Goal: Transaction & Acquisition: Purchase product/service

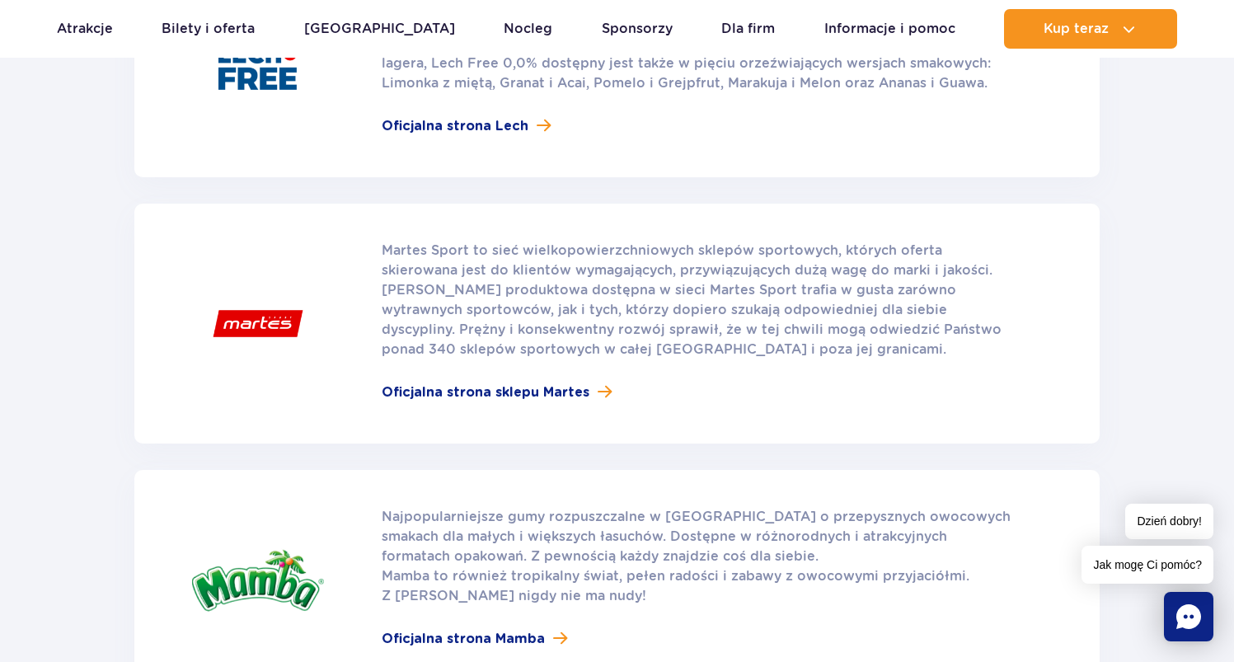
scroll to position [2511, 0]
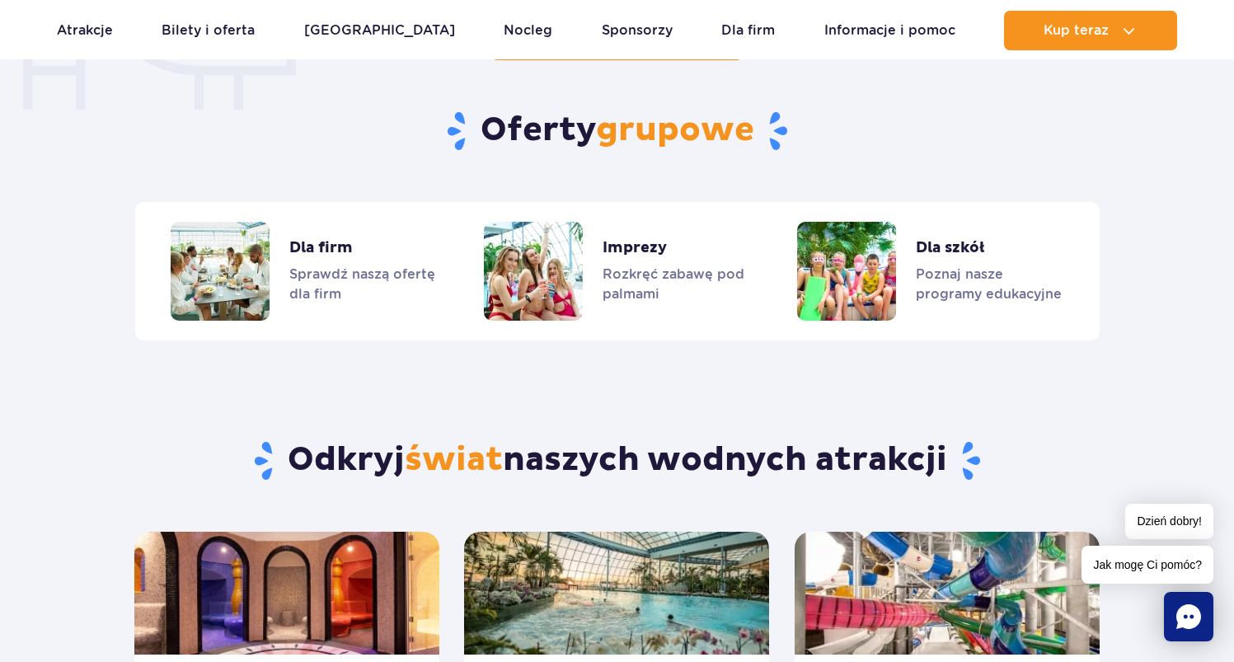
scroll to position [1376, 0]
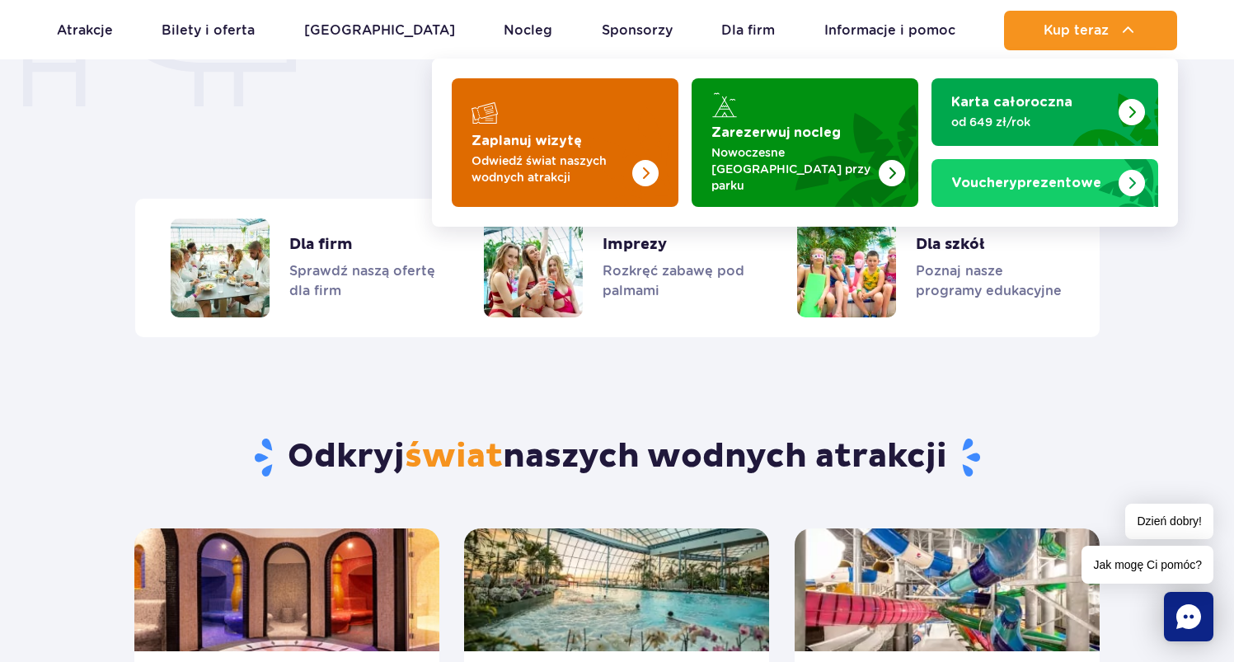
click at [598, 131] on img "Zaplanuj wizytę" at bounding box center [612, 142] width 131 height 129
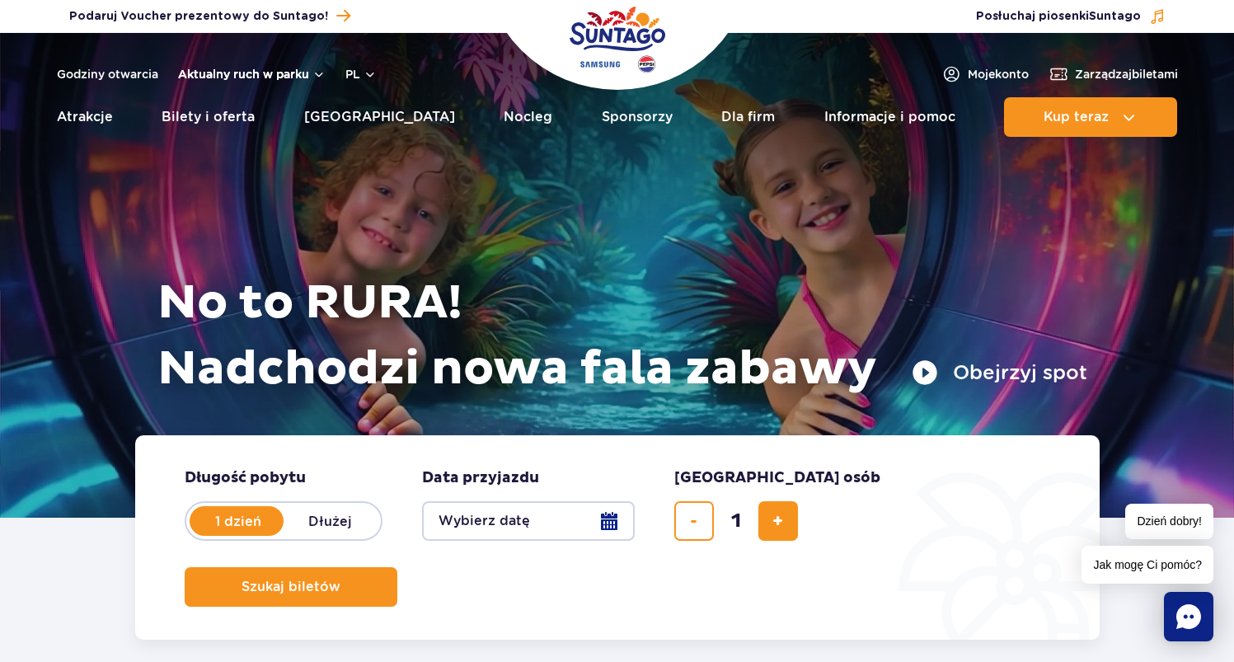
click at [280, 73] on button "Aktualny ruch w parku" at bounding box center [252, 74] width 148 height 13
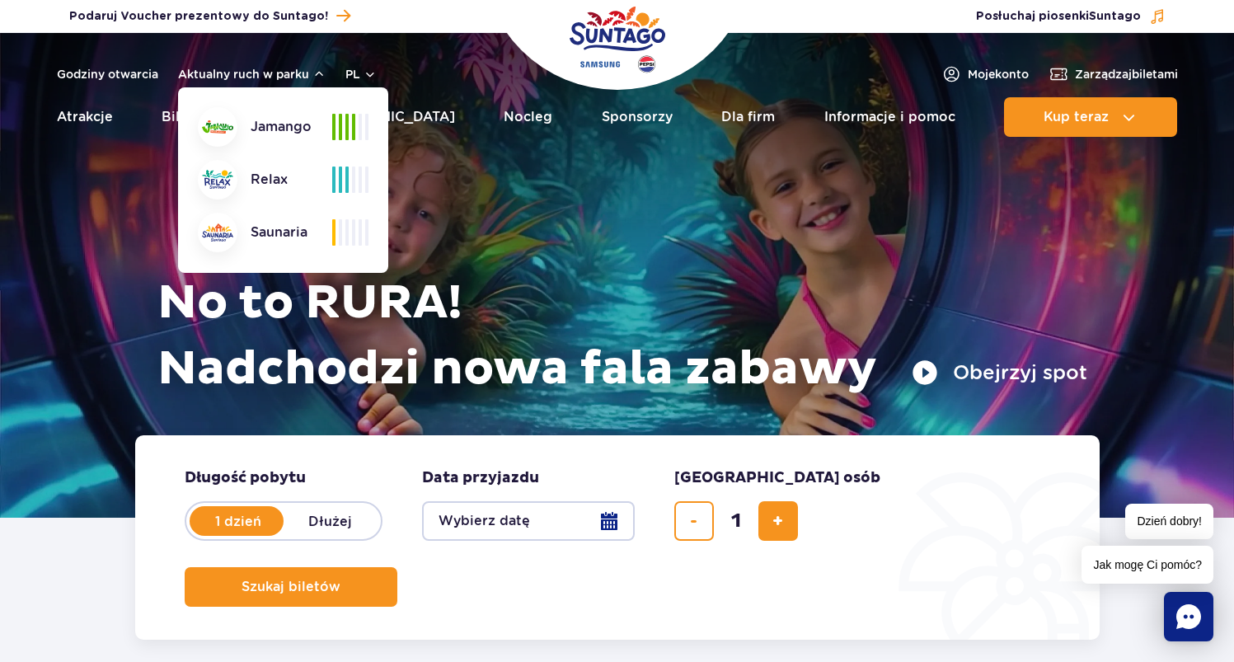
click at [228, 125] on img at bounding box center [217, 126] width 31 height 13
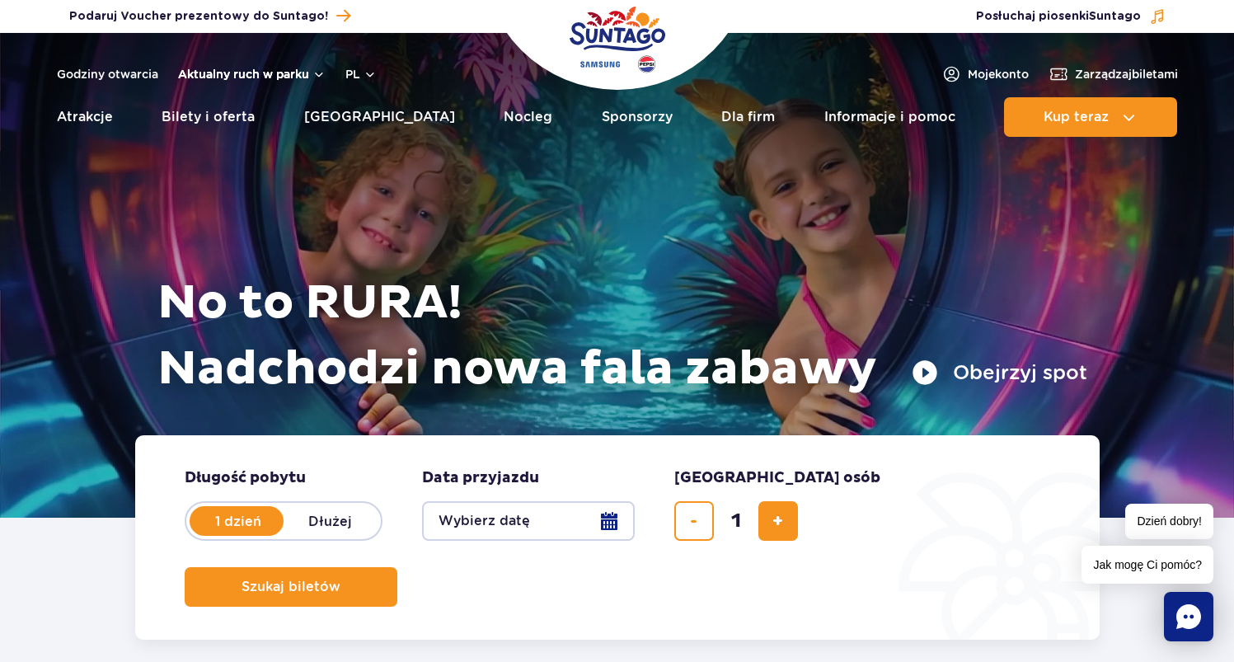
click at [226, 70] on button "Aktualny ruch w parku" at bounding box center [252, 74] width 148 height 13
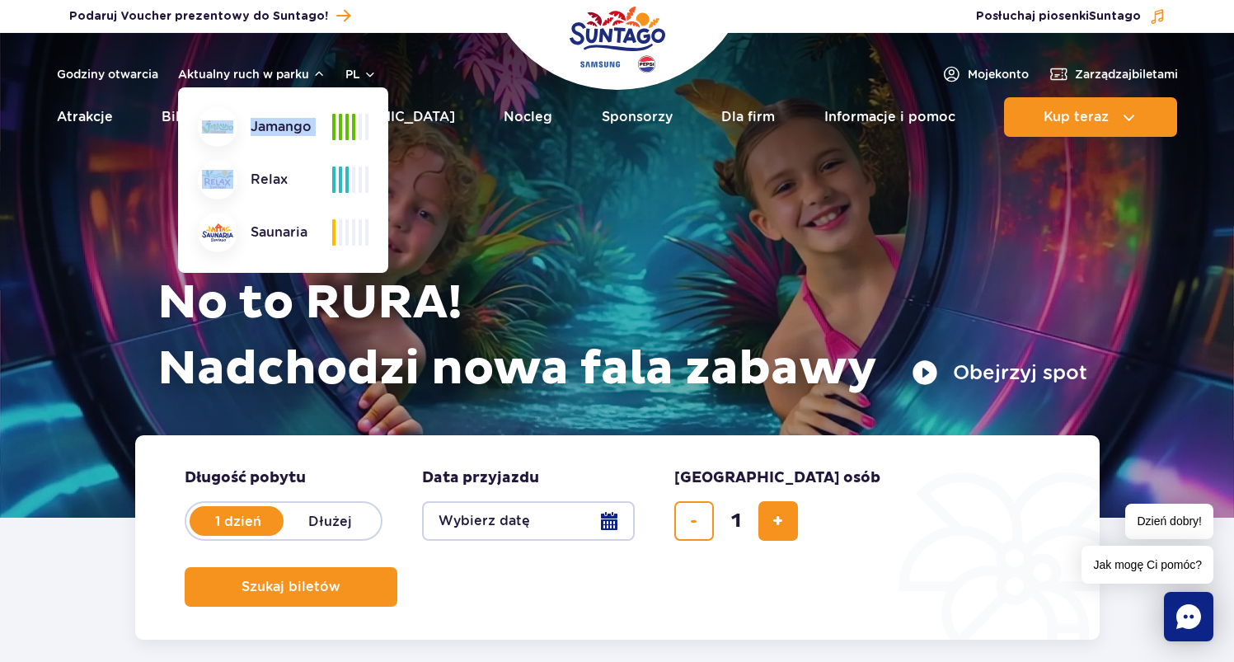
drag, startPoint x: 253, startPoint y: 171, endPoint x: 256, endPoint y: 134, distance: 37.2
click at [238, 138] on div "Jamango Relax Saunaria" at bounding box center [283, 179] width 171 height 145
click at [369, 114] on div "Jamango Relax Saunaria" at bounding box center [283, 179] width 210 height 185
click at [352, 127] on div at bounding box center [350, 127] width 36 height 26
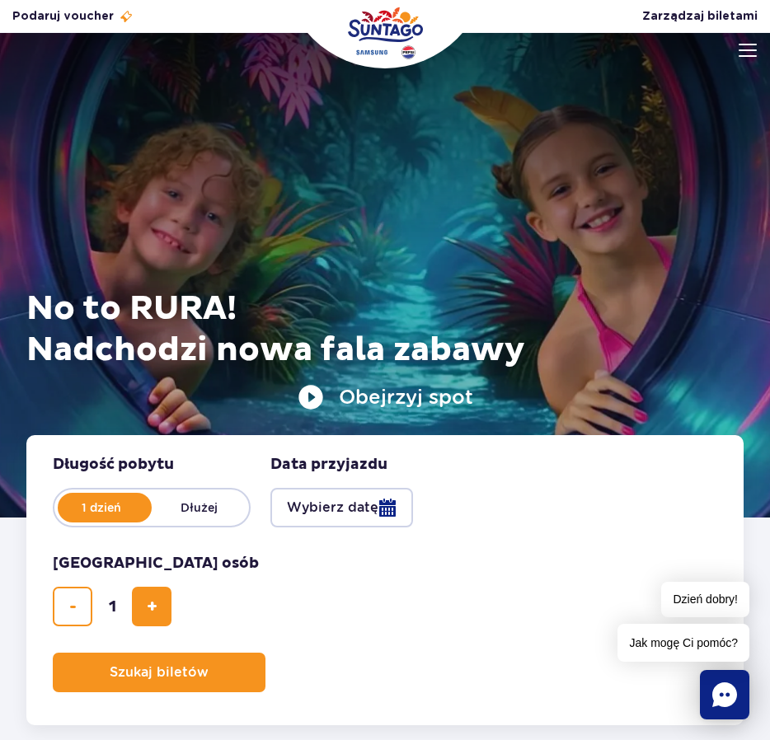
click at [397, 15] on img "Park of Poland" at bounding box center [385, 33] width 75 height 53
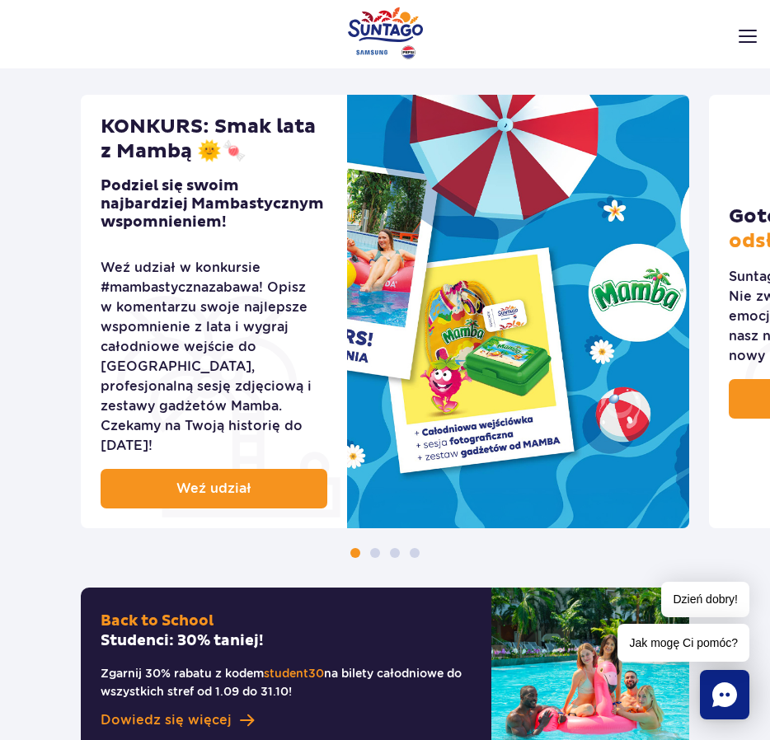
scroll to position [801, 0]
